Goal: Use online tool/utility: Utilize a website feature to perform a specific function

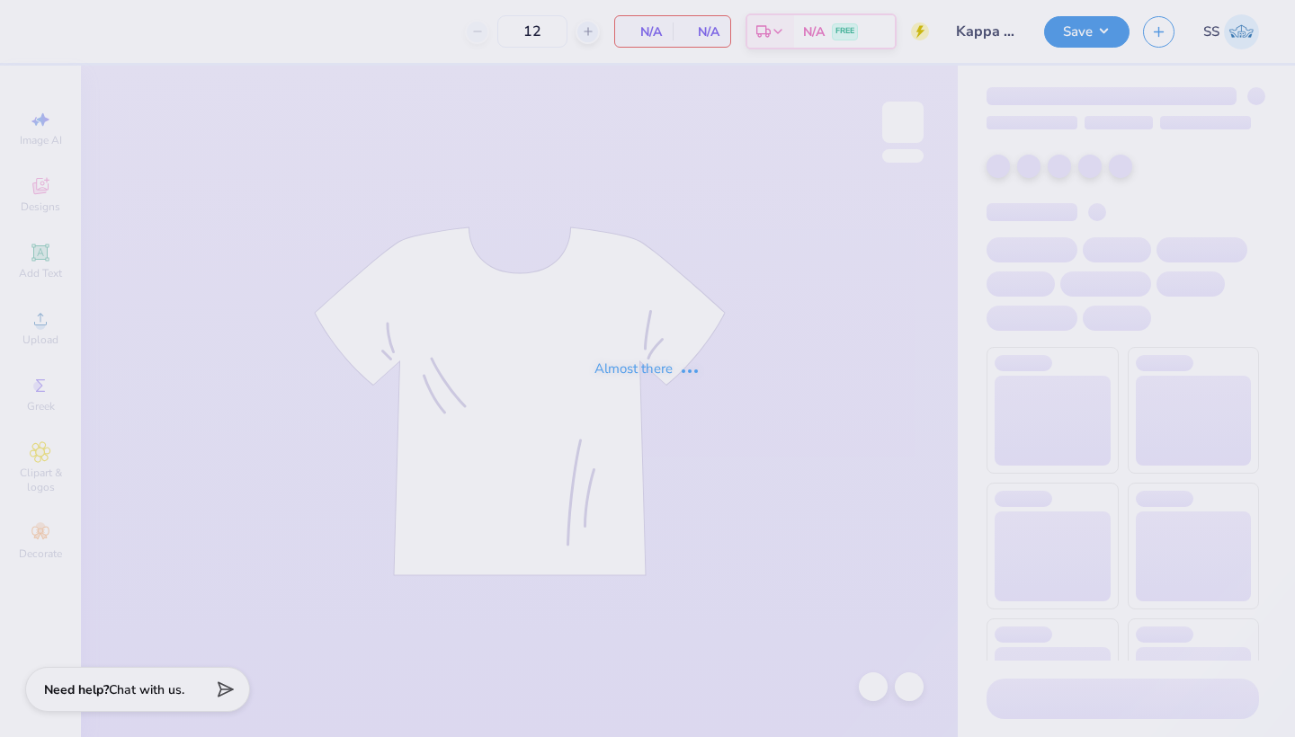
type input "60"
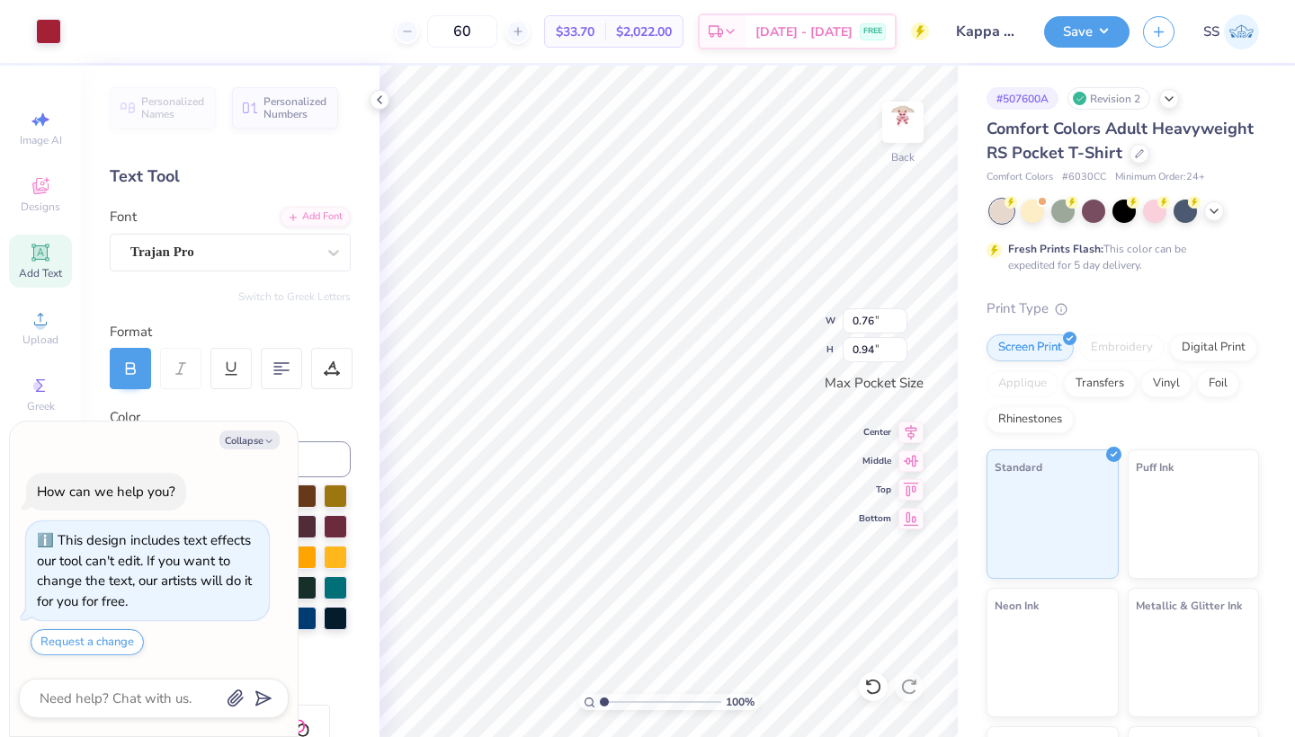
type textarea "x"
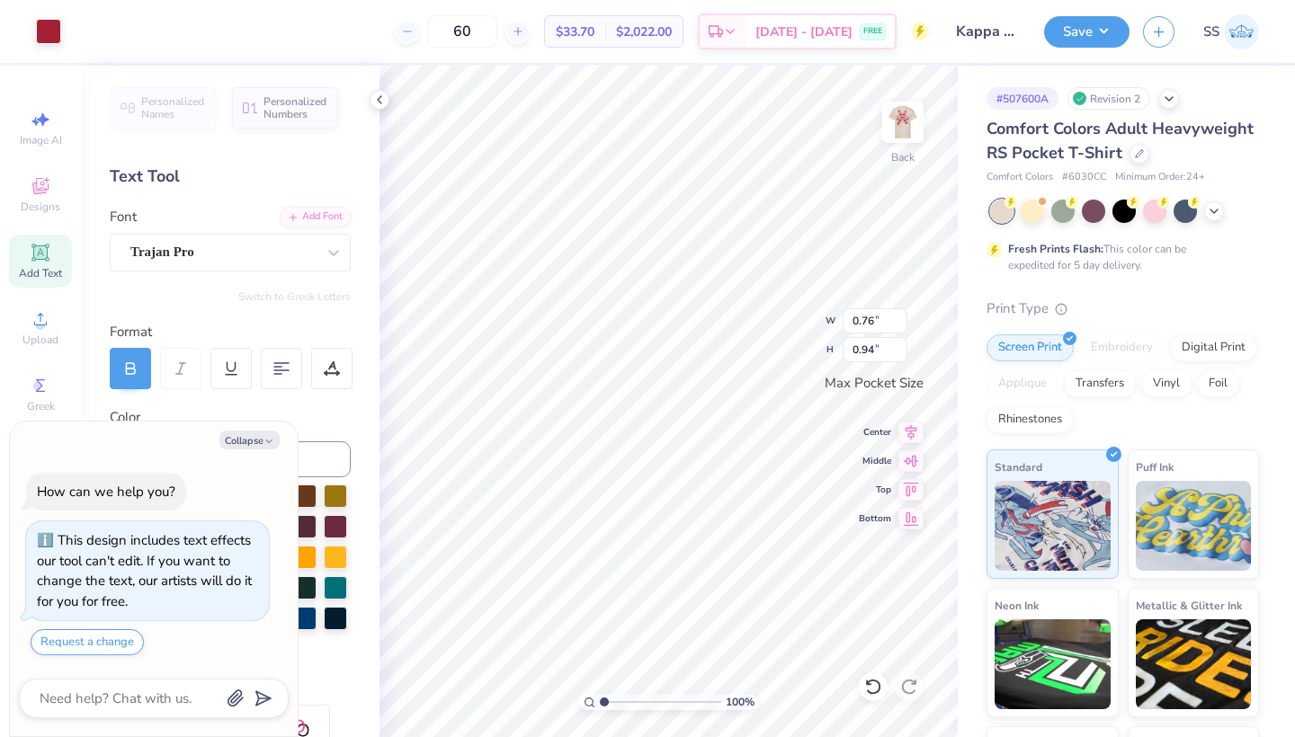
type input "0.99"
type input "0.93"
type textarea "x"
type input "2.36"
type input "1.17"
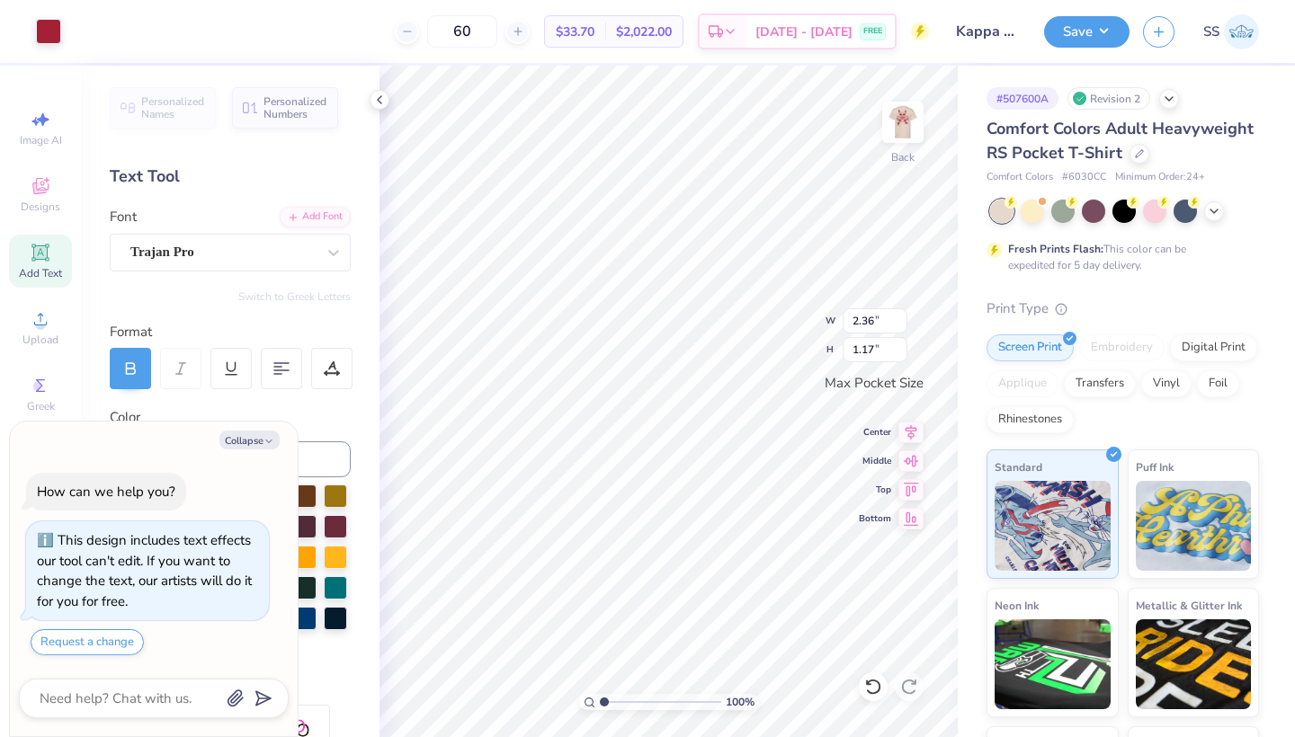
type textarea "x"
type input "2.89"
type input "1.43"
click at [1081, 41] on button "Save" at bounding box center [1086, 28] width 85 height 31
type textarea "x"
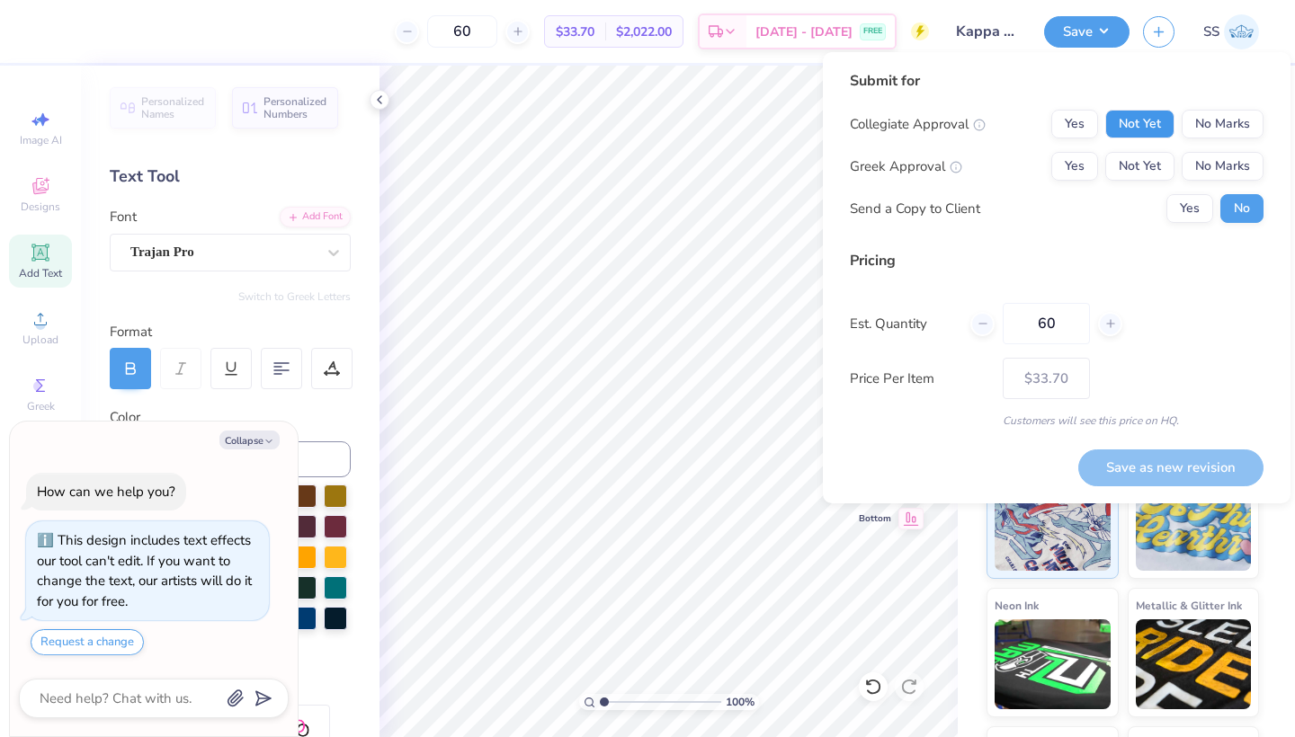
click at [1128, 126] on button "Not Yet" at bounding box center [1139, 124] width 69 height 29
click at [1140, 169] on button "Not Yet" at bounding box center [1139, 166] width 69 height 29
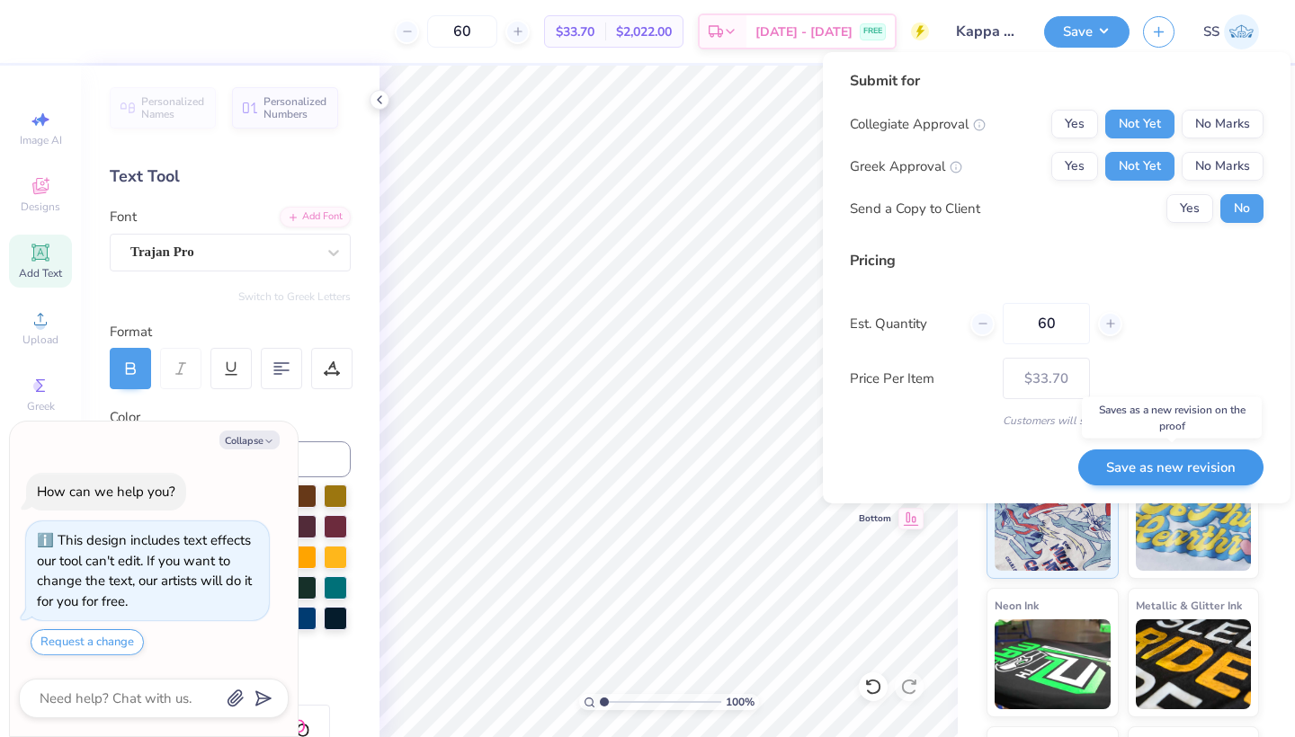
click at [1170, 467] on button "Save as new revision" at bounding box center [1170, 467] width 185 height 37
type input "$33.70"
type textarea "x"
